Goal: Task Accomplishment & Management: Manage account settings

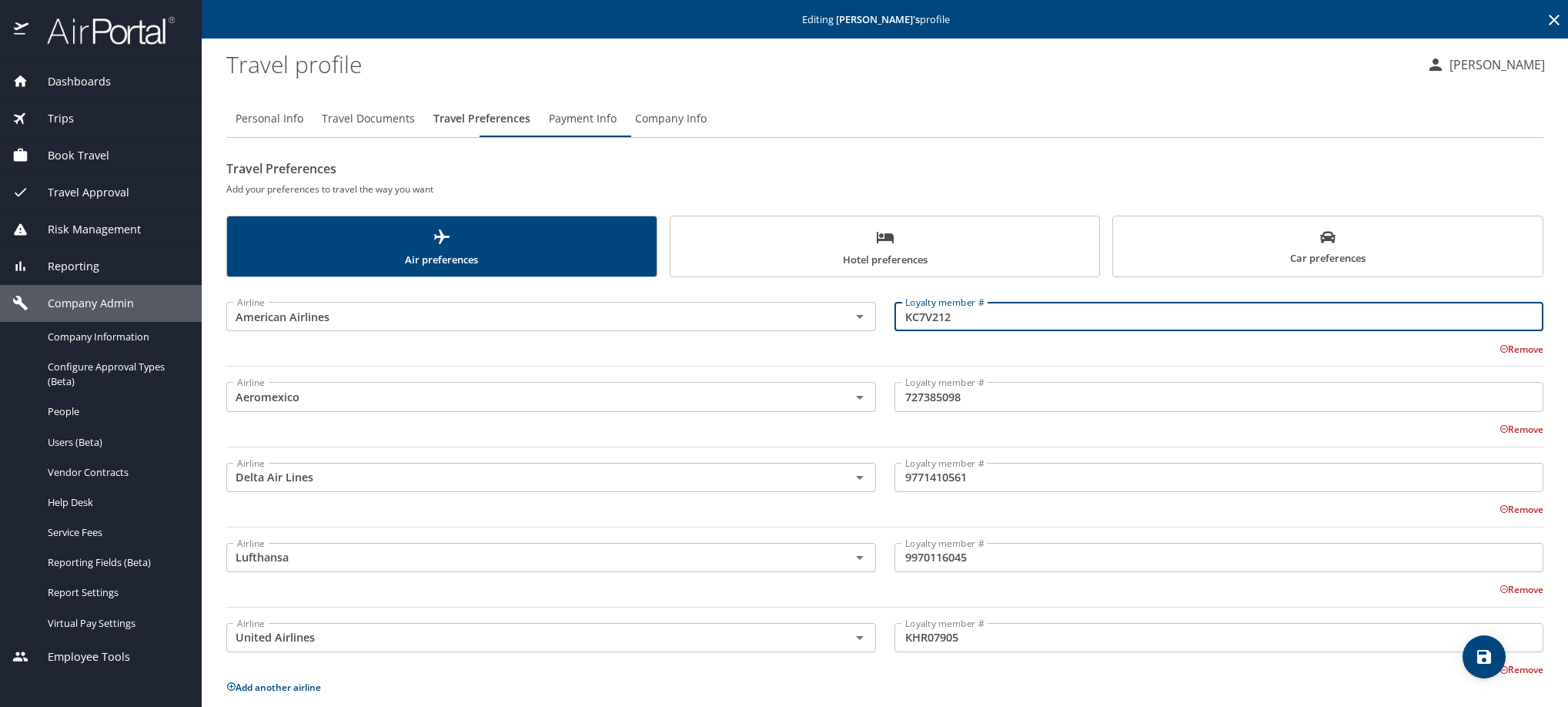
scroll to position [116, 0]
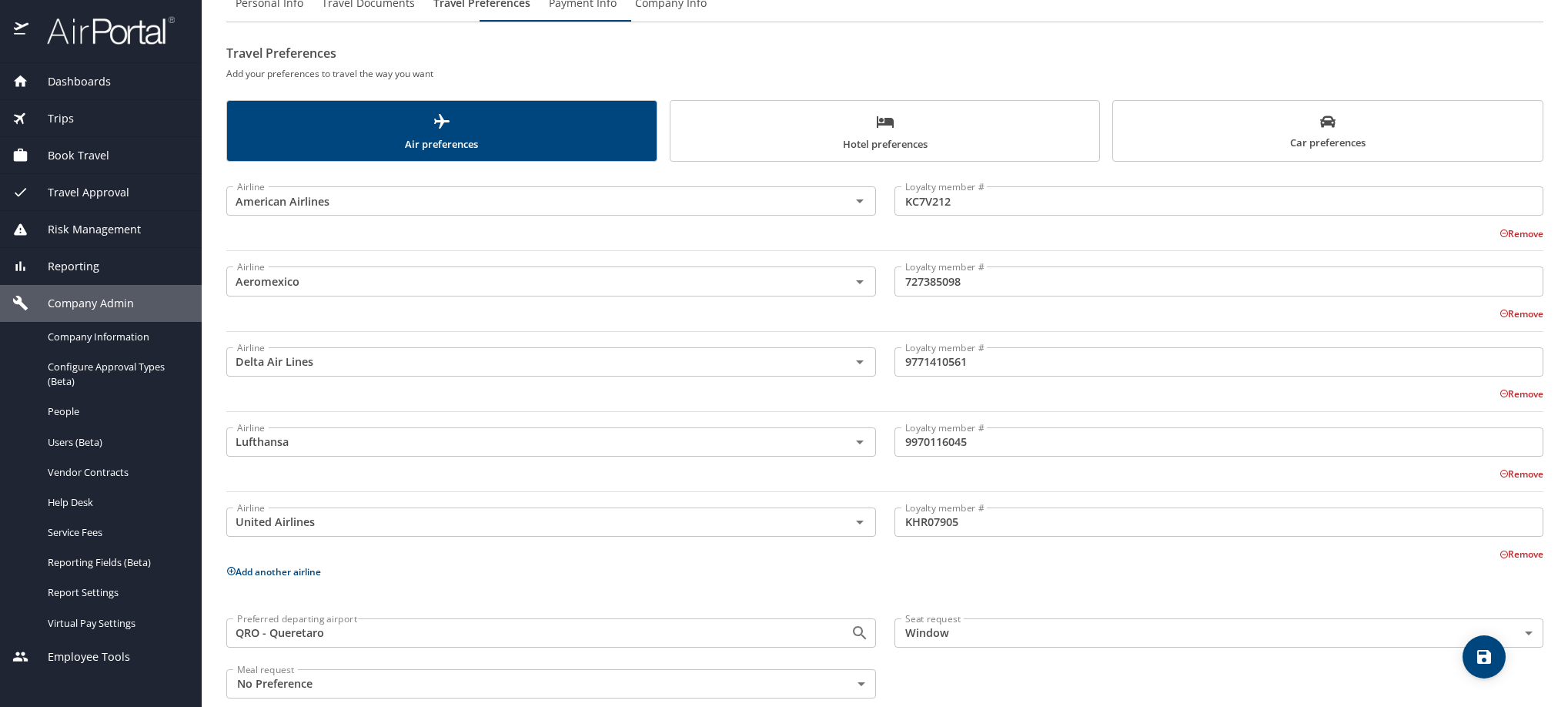
click at [1550, 44] on main "Editing [PERSON_NAME] 's profile Travel profile [PERSON_NAME] Personal Info Tra…" at bounding box center [885, 353] width 1367 height 707
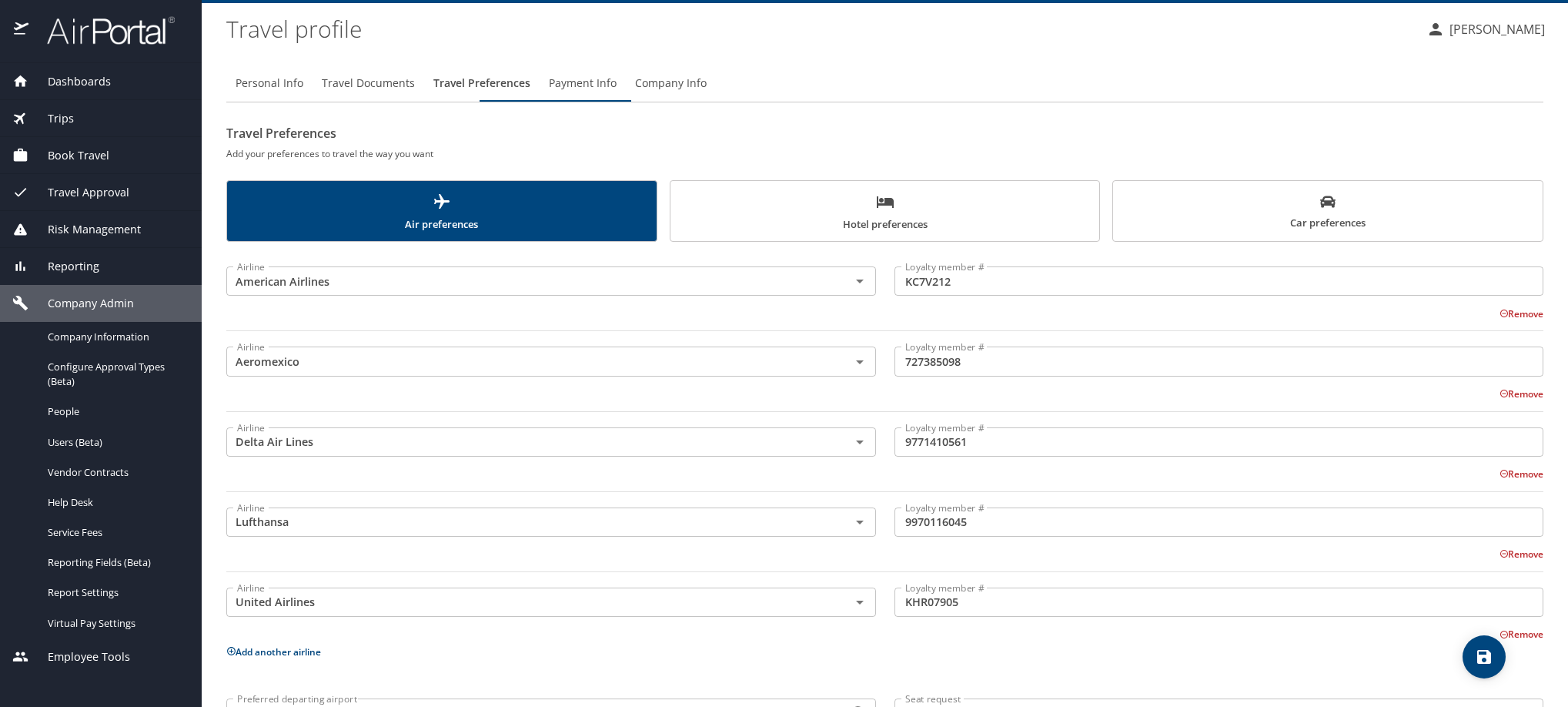
scroll to position [0, 0]
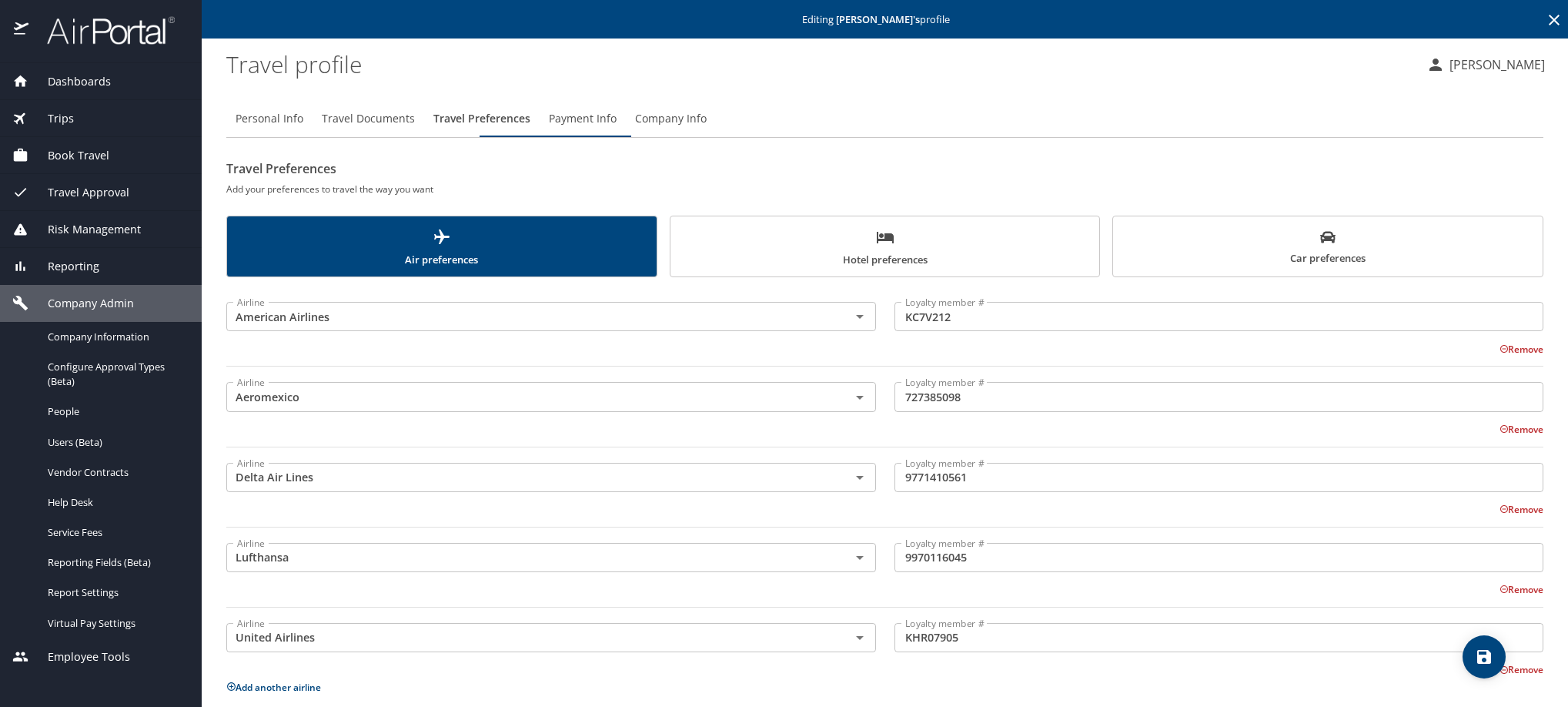
click at [1545, 23] on icon at bounding box center [1554, 20] width 18 height 18
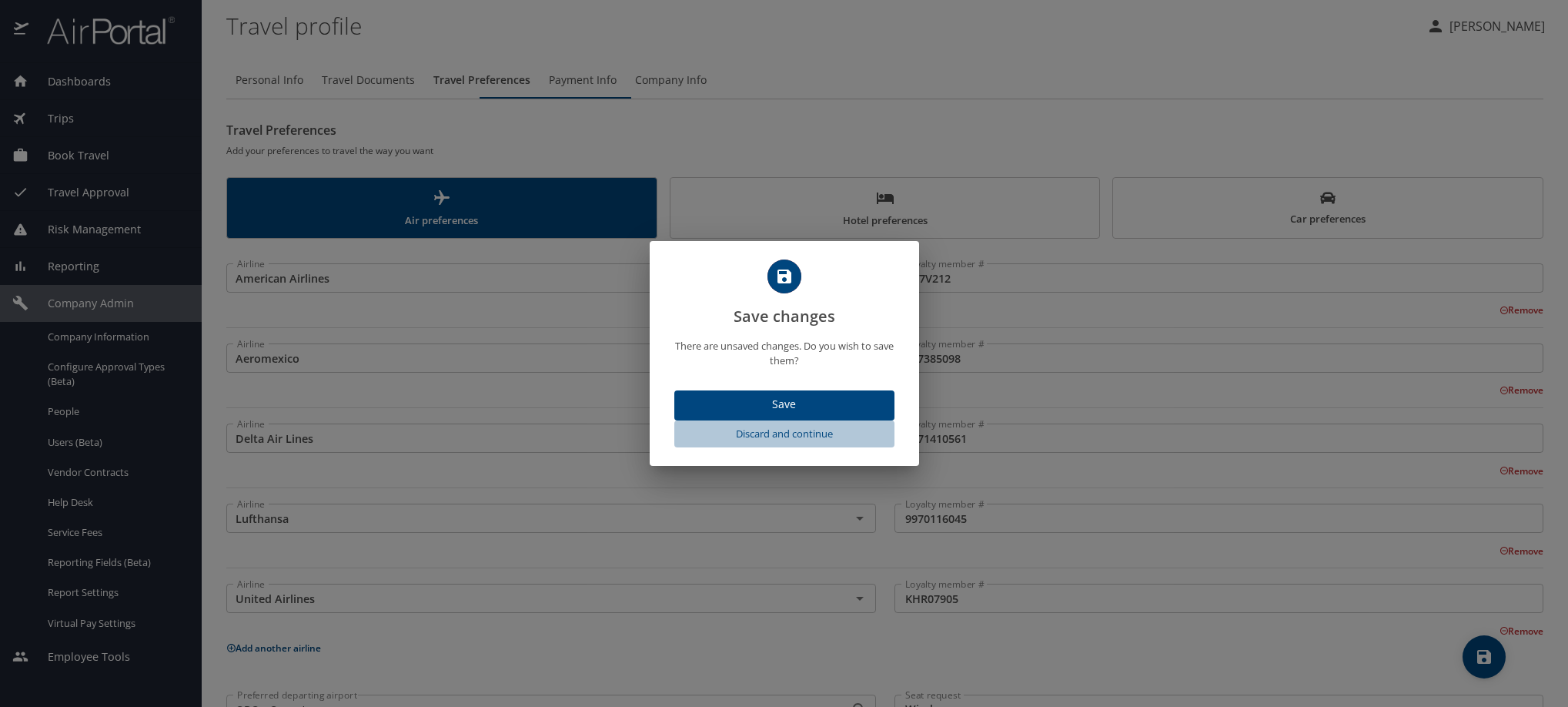
click at [801, 443] on span "Discard and continue" at bounding box center [785, 433] width 208 height 18
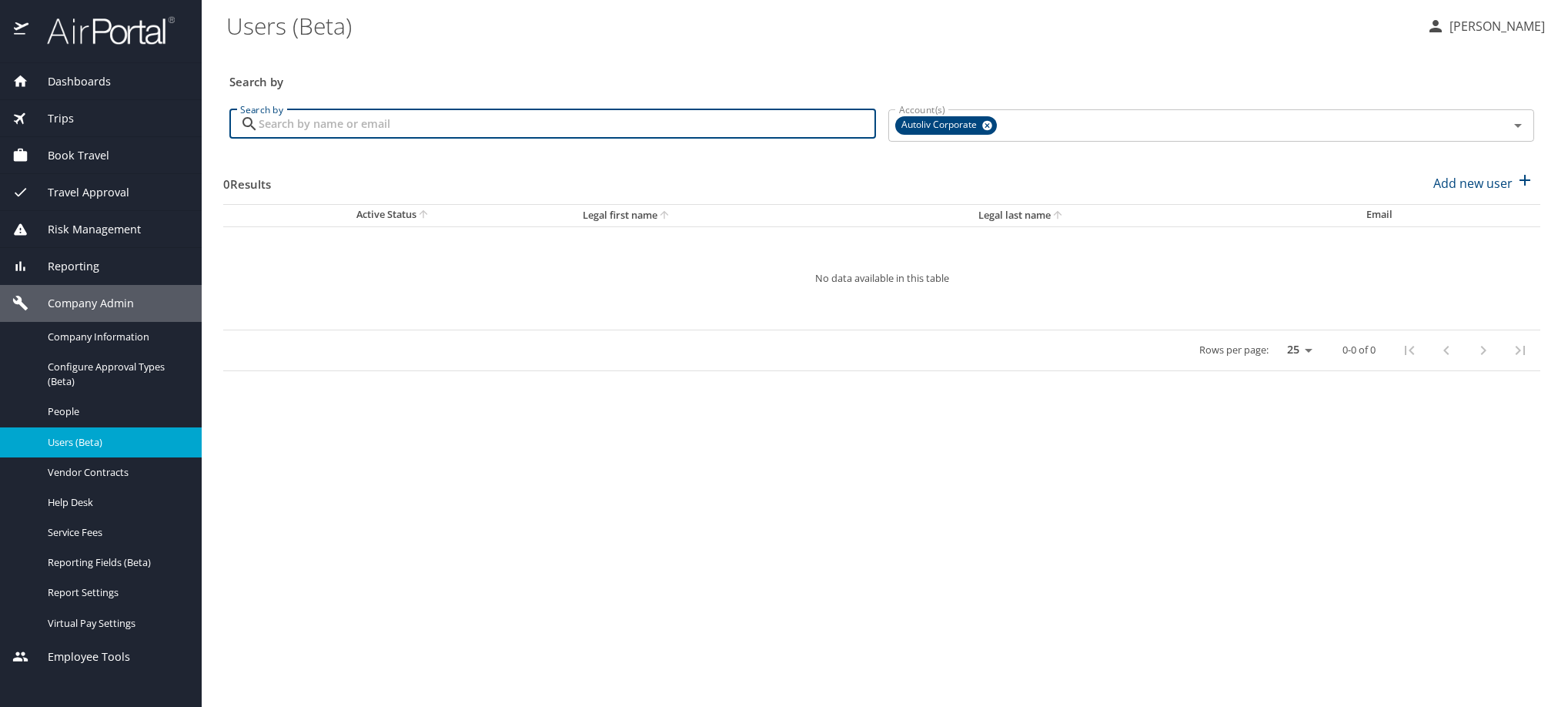
click at [562, 138] on input "Search by" at bounding box center [567, 123] width 617 height 29
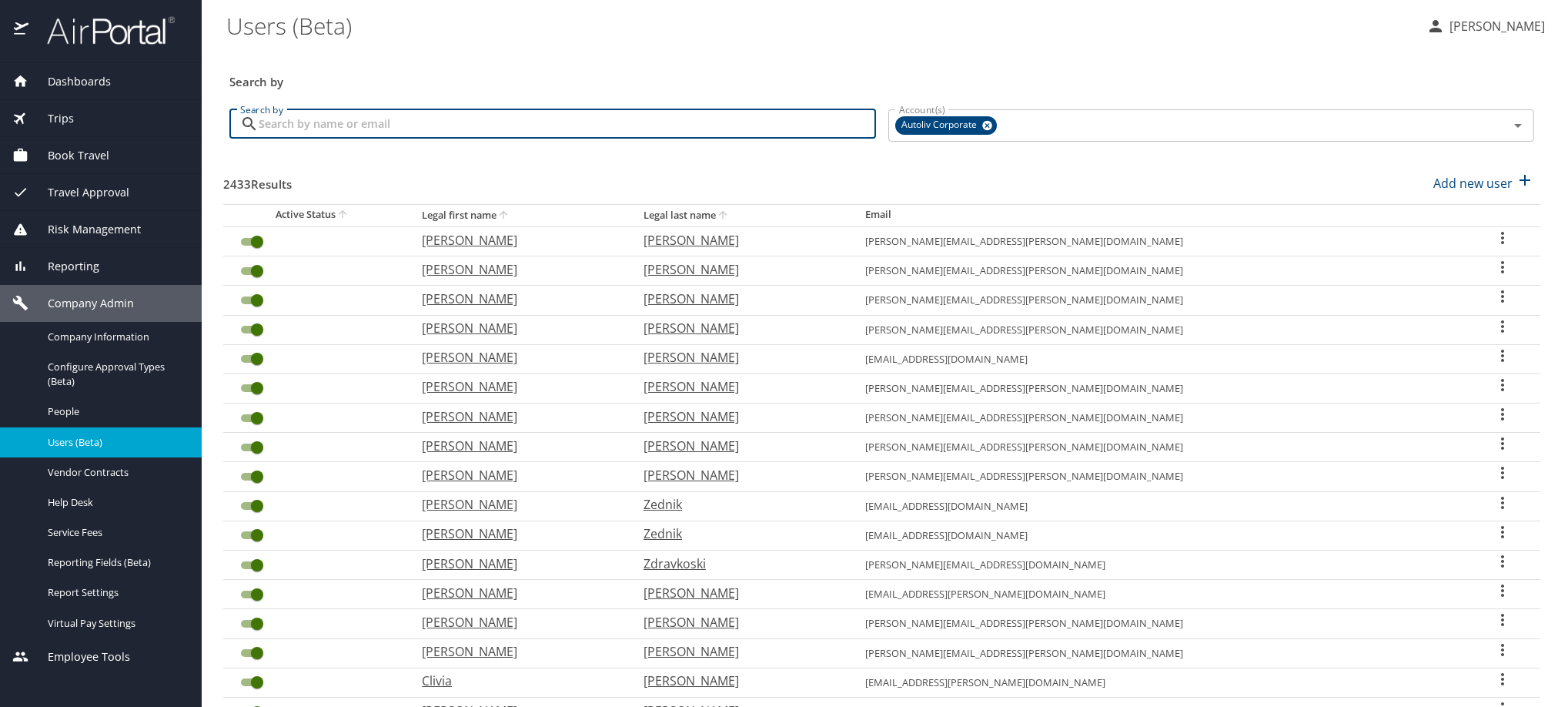
paste input "[PERSON_NAME][EMAIL_ADDRESS][DOMAIN_NAME]"
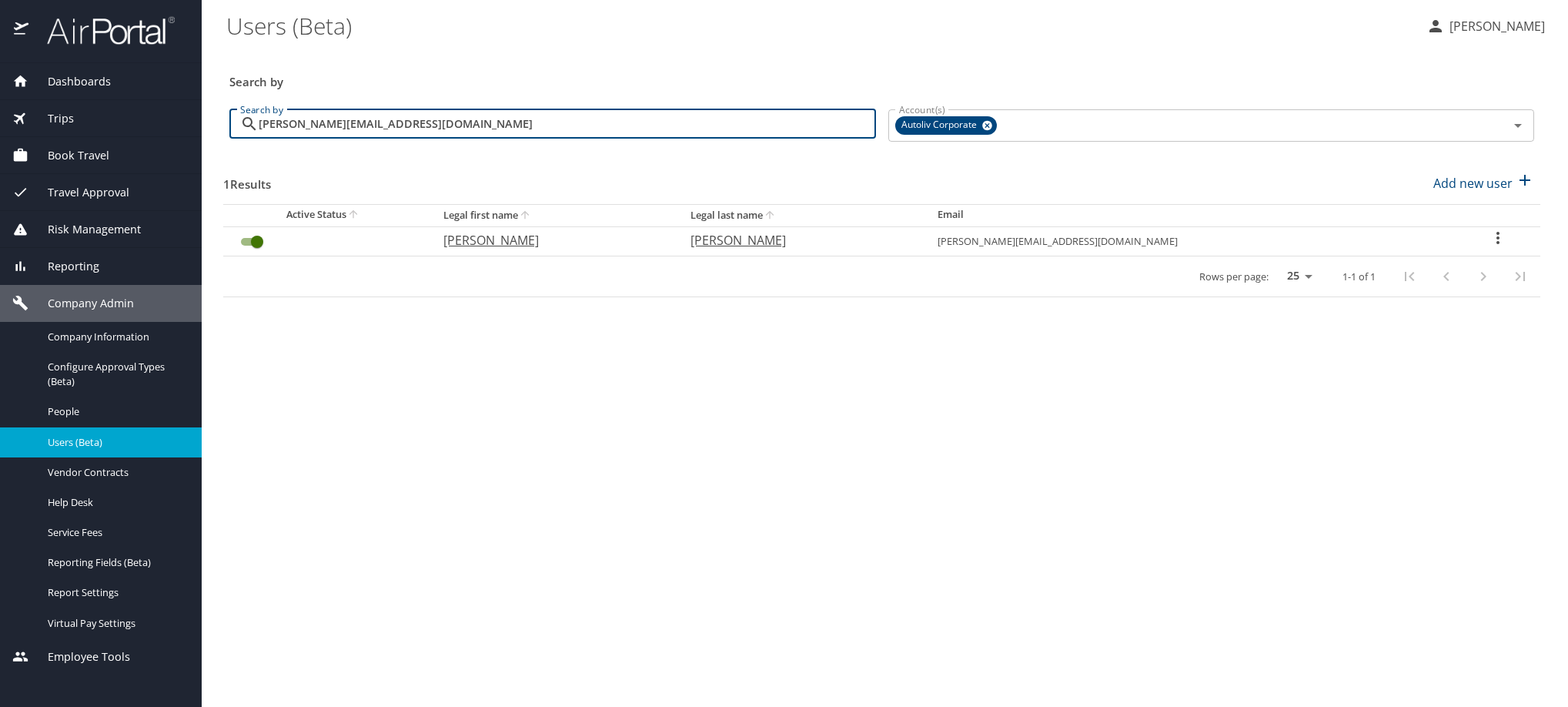
type input "[PERSON_NAME][EMAIL_ADDRESS][DOMAIN_NAME]"
